Goal: Book appointment/travel/reservation

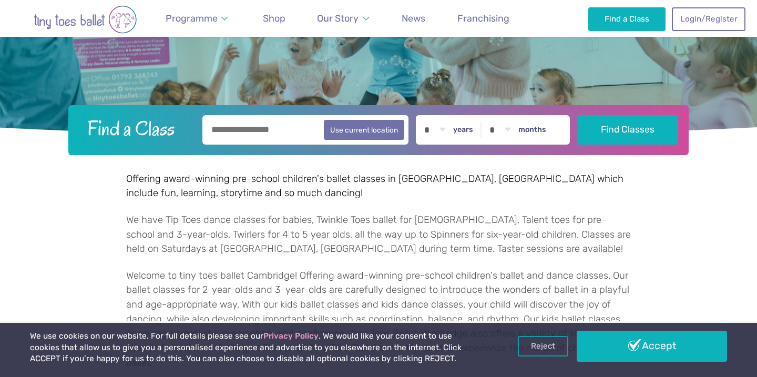
scroll to position [187, 0]
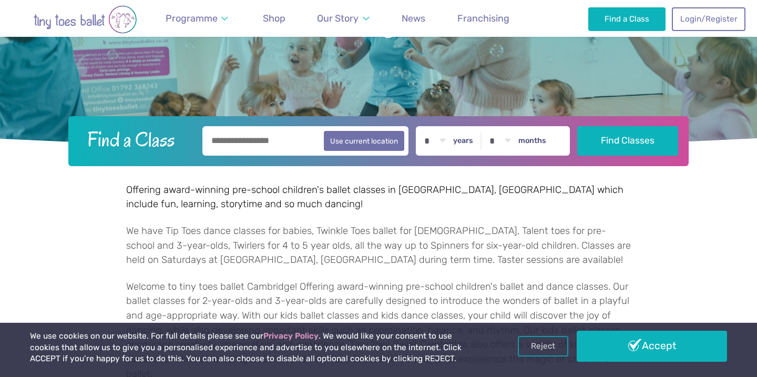
click at [433, 142] on select "* * * * * * * * * * ** ** **" at bounding box center [435, 140] width 33 height 29
select select "*"
click at [497, 139] on select "* * * * * * * * * * ** **" at bounding box center [500, 140] width 33 height 29
select select "*"
click at [623, 146] on button "Find Classes" at bounding box center [628, 140] width 102 height 29
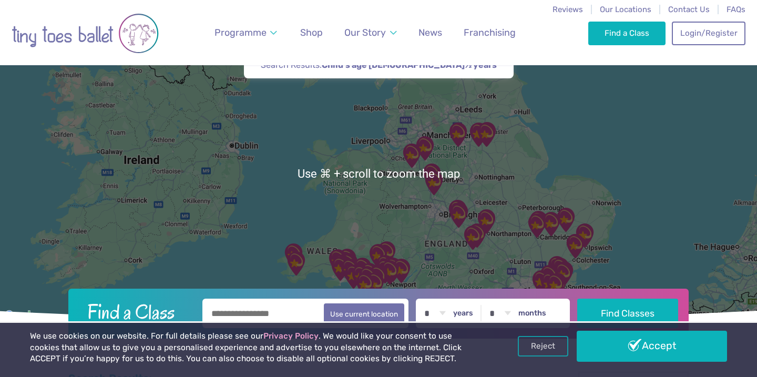
scroll to position [43, 0]
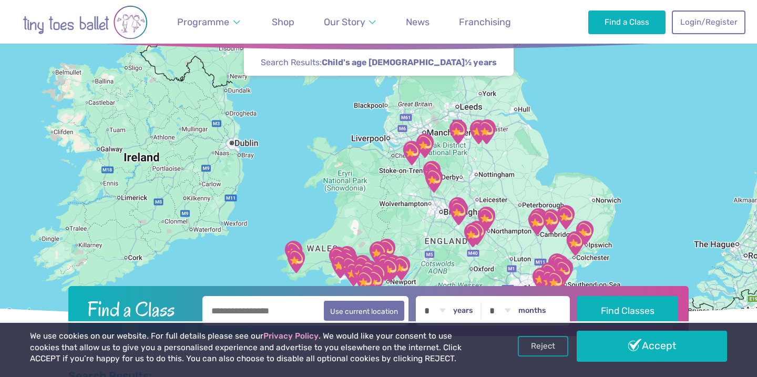
click at [553, 226] on img "Ellesmere Centre Suffolk" at bounding box center [551, 221] width 26 height 26
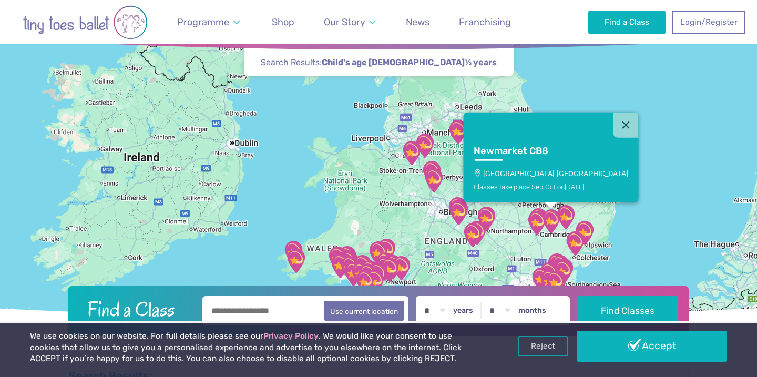
click at [566, 218] on img "RH CAST, Falconbury House Bury St Edmu…" at bounding box center [566, 217] width 26 height 26
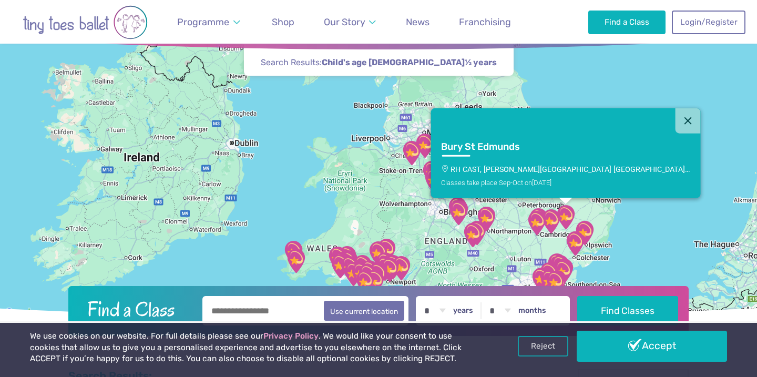
click at [538, 226] on img "Trumpington Village Hall" at bounding box center [537, 223] width 26 height 26
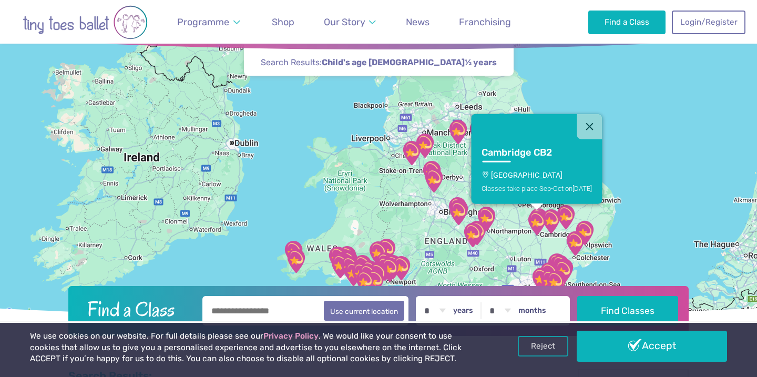
click at [538, 226] on img "Trumpington Village Hall" at bounding box center [537, 223] width 26 height 26
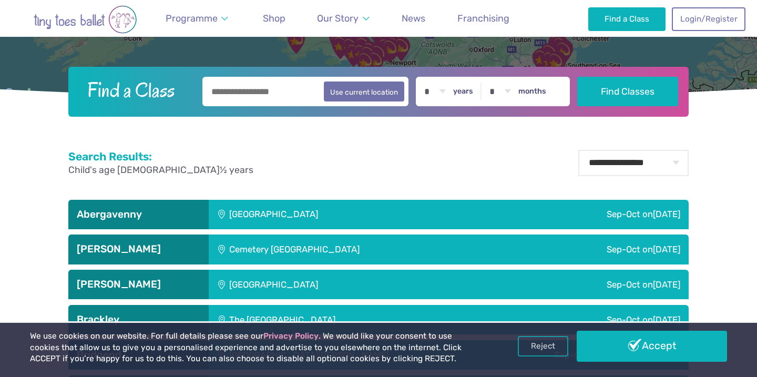
scroll to position [260, 0]
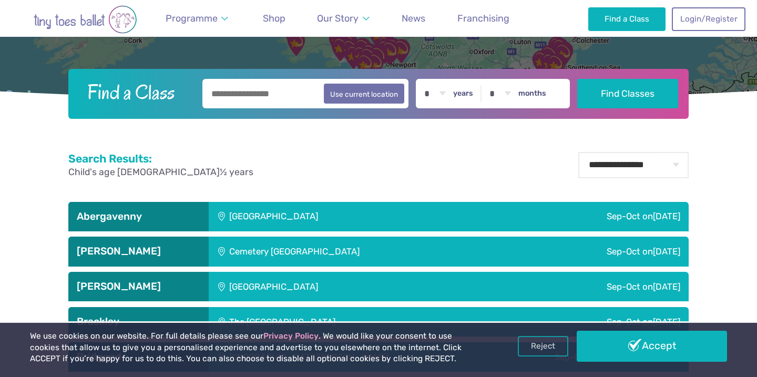
click at [255, 91] on input "text" at bounding box center [305, 93] width 206 height 29
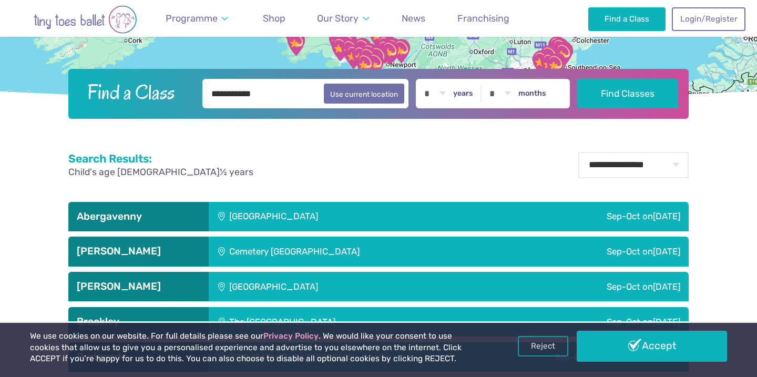
type input "**********"
click at [577, 79] on button "Find Classes" at bounding box center [628, 93] width 102 height 29
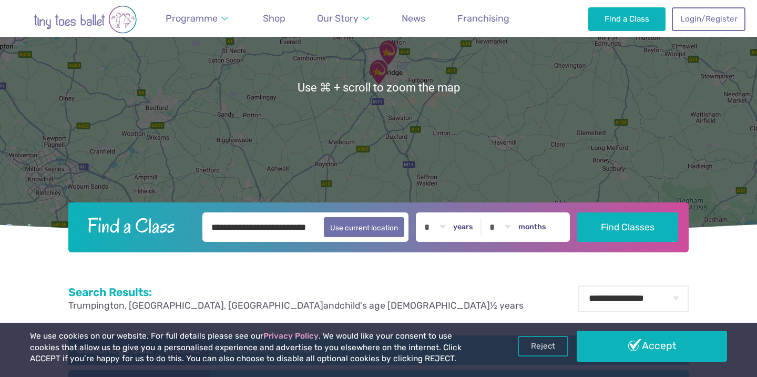
scroll to position [269, 0]
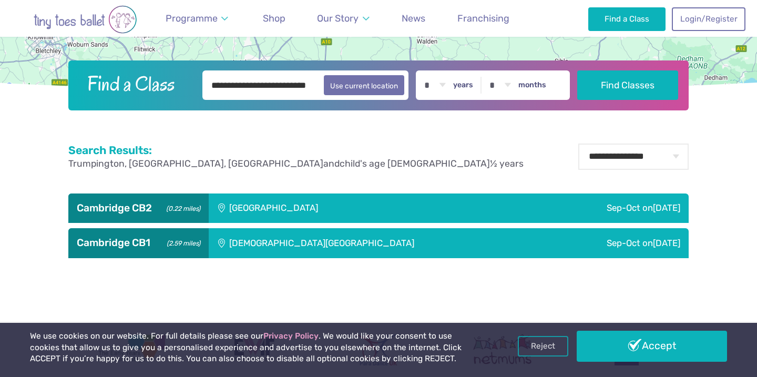
click at [309, 210] on div "[GEOGRAPHIC_DATA]" at bounding box center [344, 208] width 271 height 29
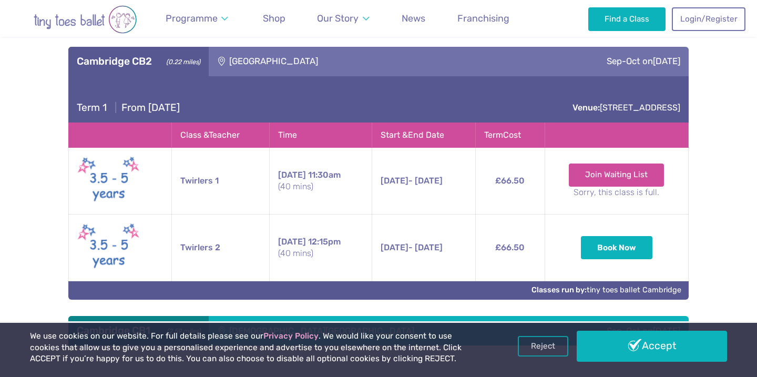
scroll to position [414, 0]
